Goal: Book appointment/travel/reservation

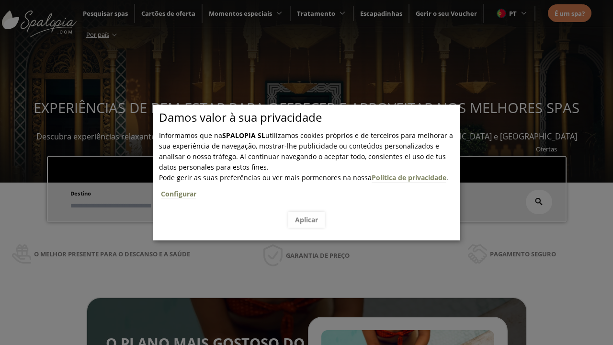
scroll to position [163, 0]
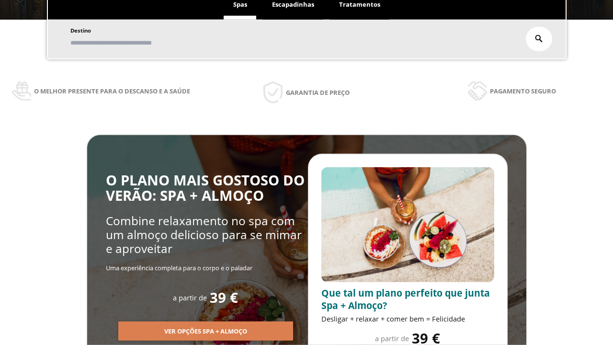
click at [293, 5] on span "Escapadinhas" at bounding box center [293, 4] width 42 height 9
click at [0, 0] on input "text" at bounding box center [0, 0] width 0 height 0
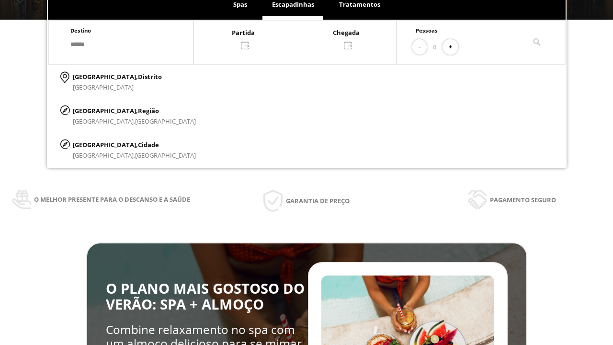
type input "******"
click at [96, 144] on p "[GEOGRAPHIC_DATA], Cidade" at bounding box center [134, 144] width 123 height 11
click at [305, 38] on div at bounding box center [294, 38] width 203 height 23
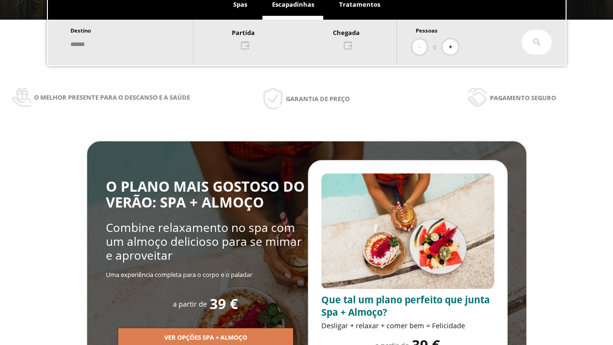
click at [212, 132] on div "10" at bounding box center [203, 123] width 17 height 17
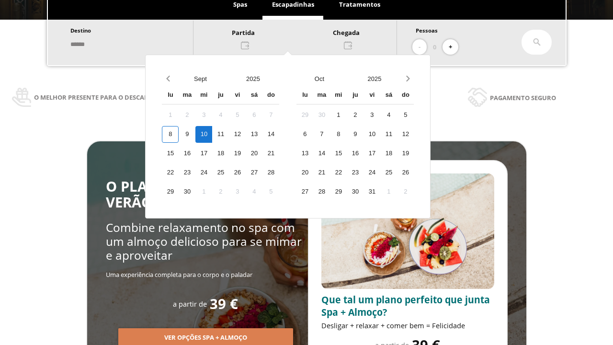
click at [229, 134] on div "11" at bounding box center [220, 134] width 17 height 17
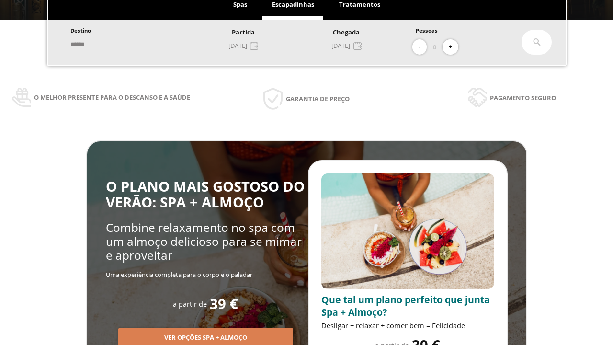
click at [454, 47] on button "+" at bounding box center [451, 47] width 16 height 16
click at [537, 42] on icon at bounding box center [537, 42] width 8 height 8
